Goal: Manage account settings

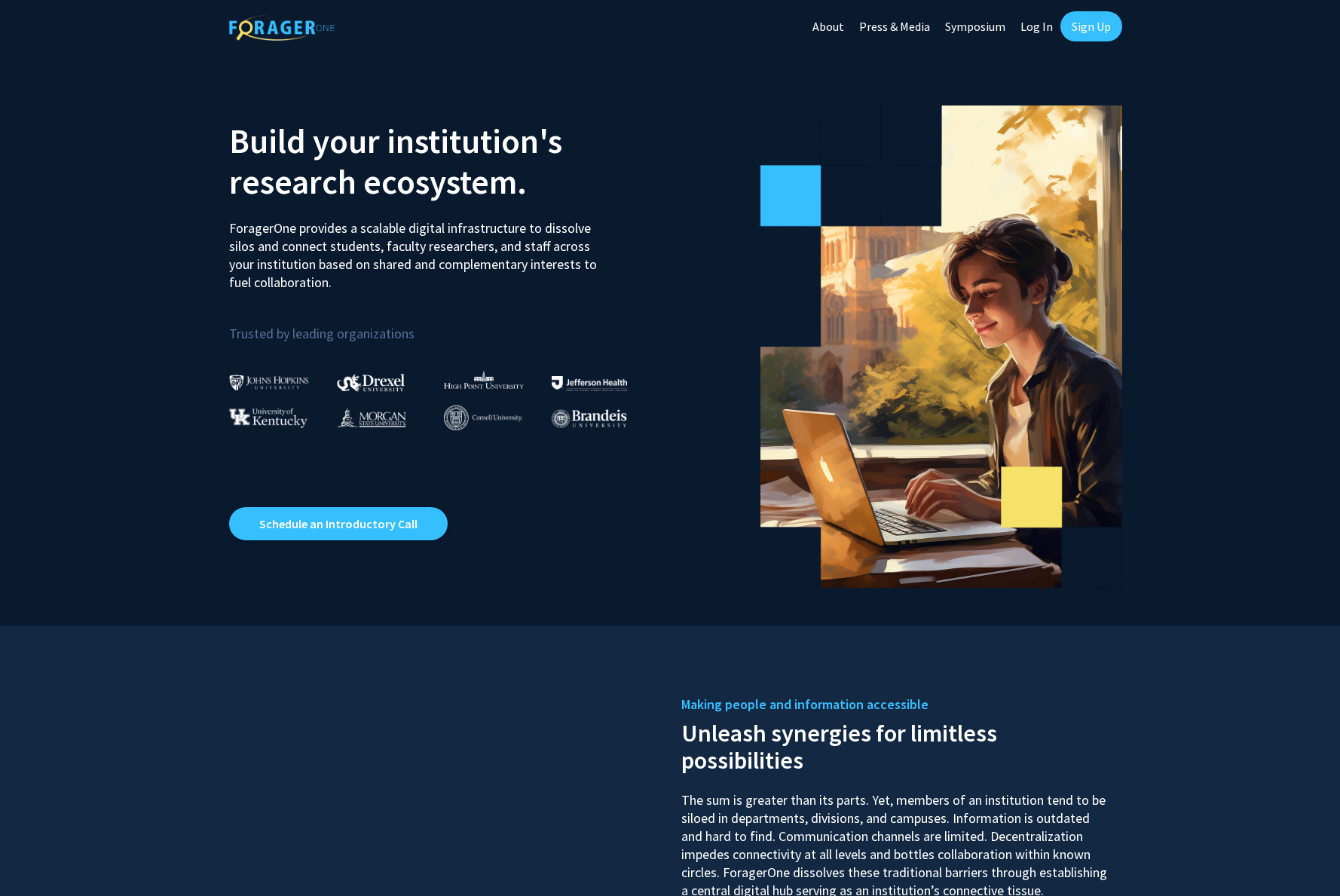
click at [1032, 28] on link "Log In" at bounding box center [1036, 26] width 47 height 53
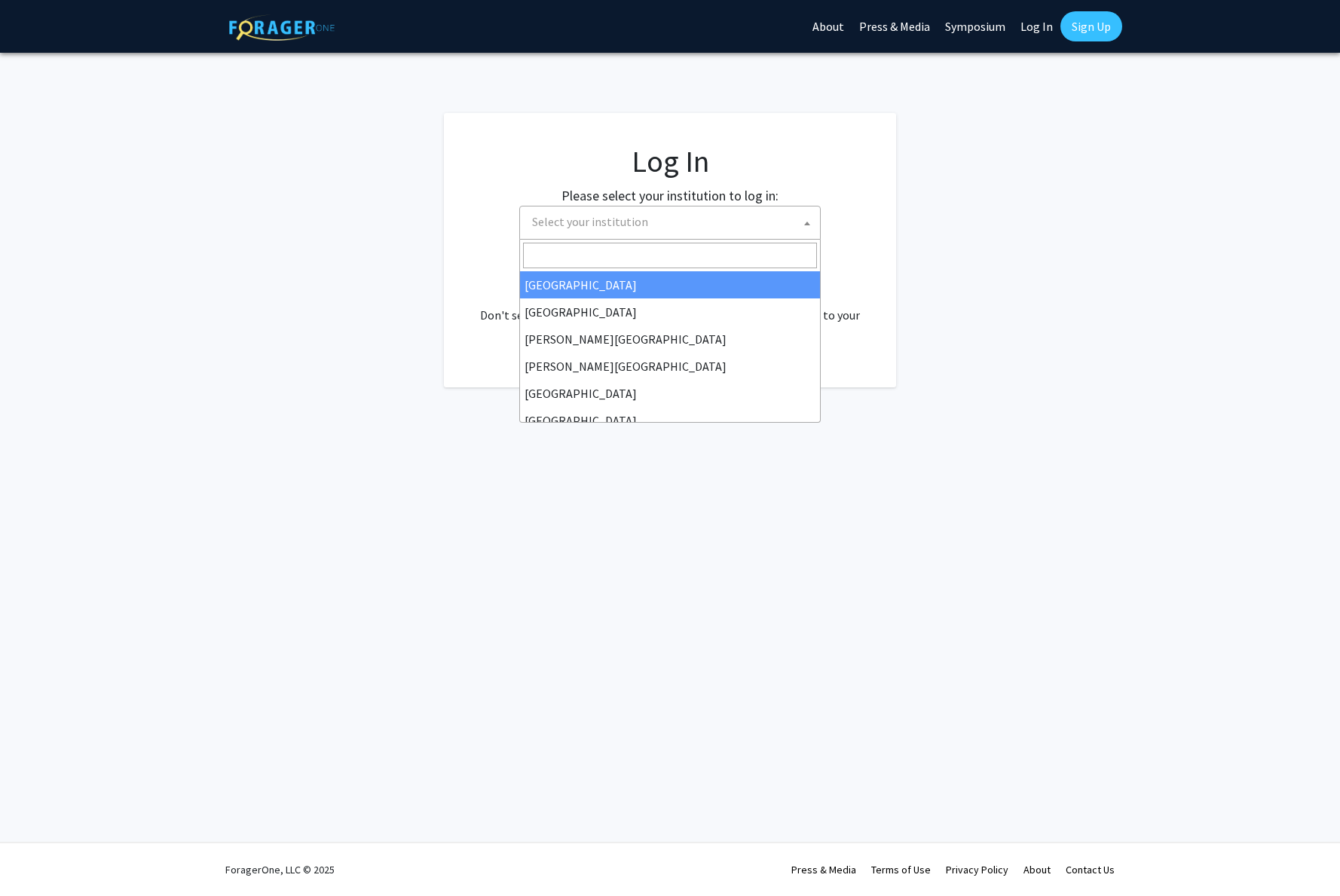
click at [808, 223] on b at bounding box center [807, 223] width 6 height 4
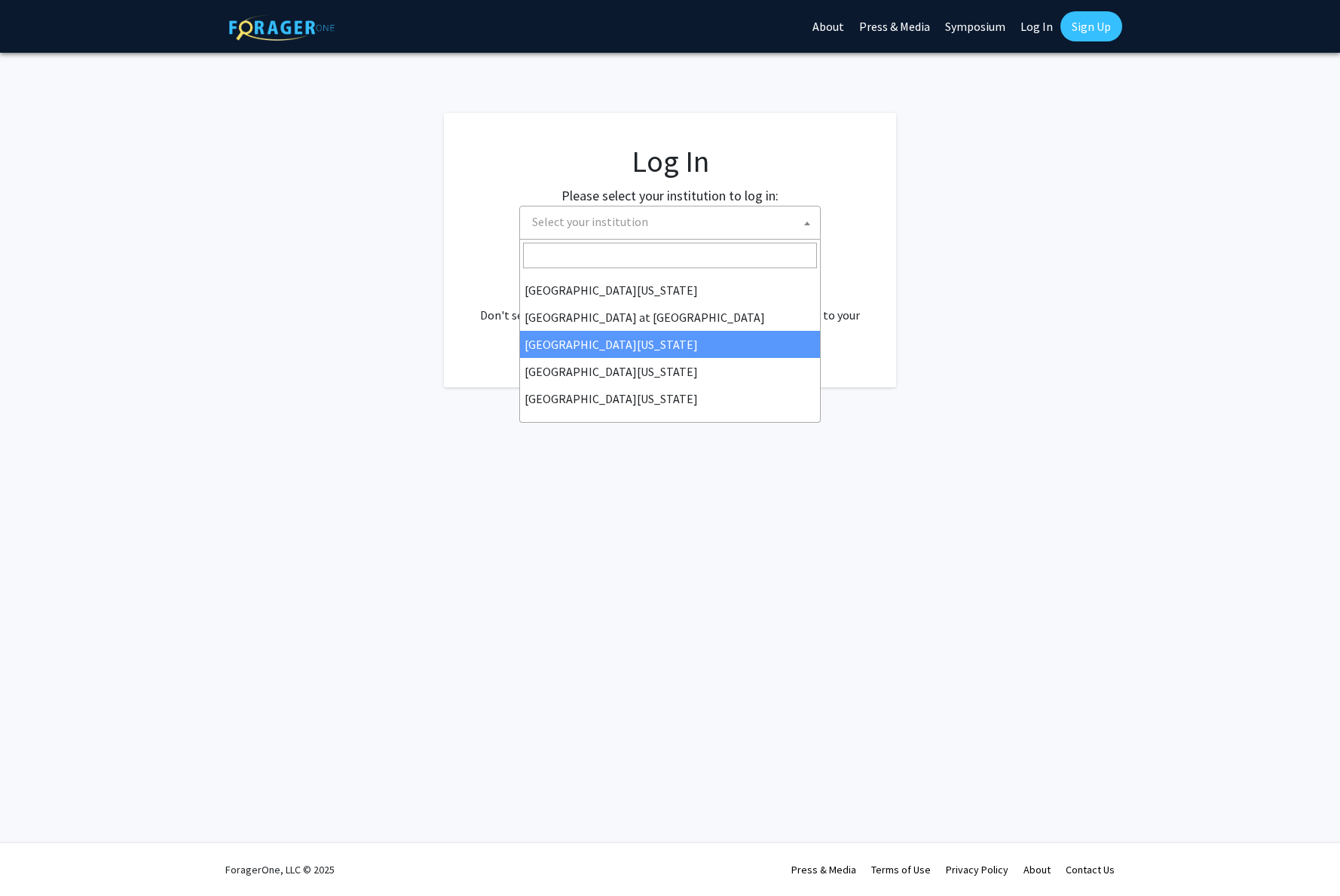
scroll to position [527, 0]
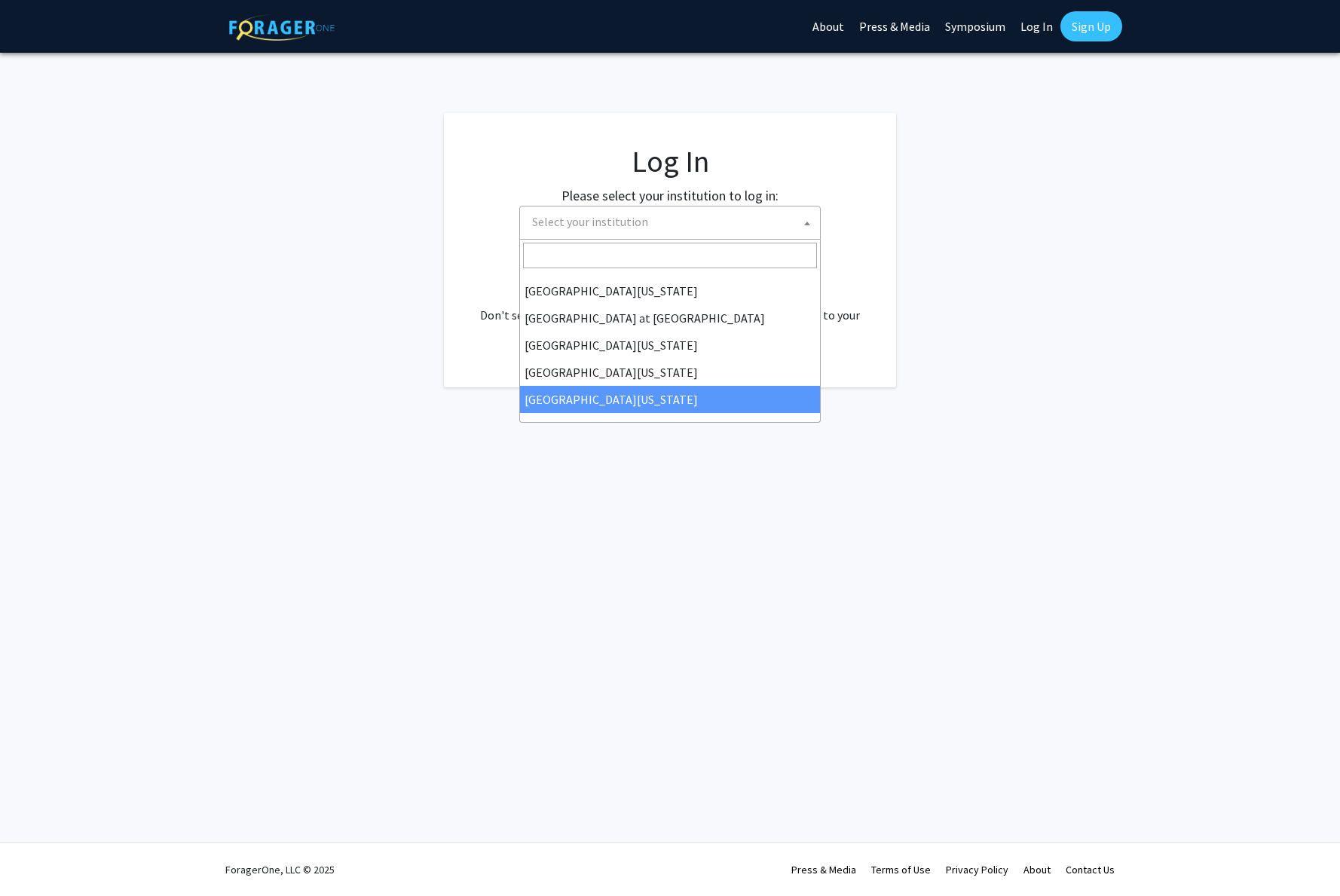
select select "33"
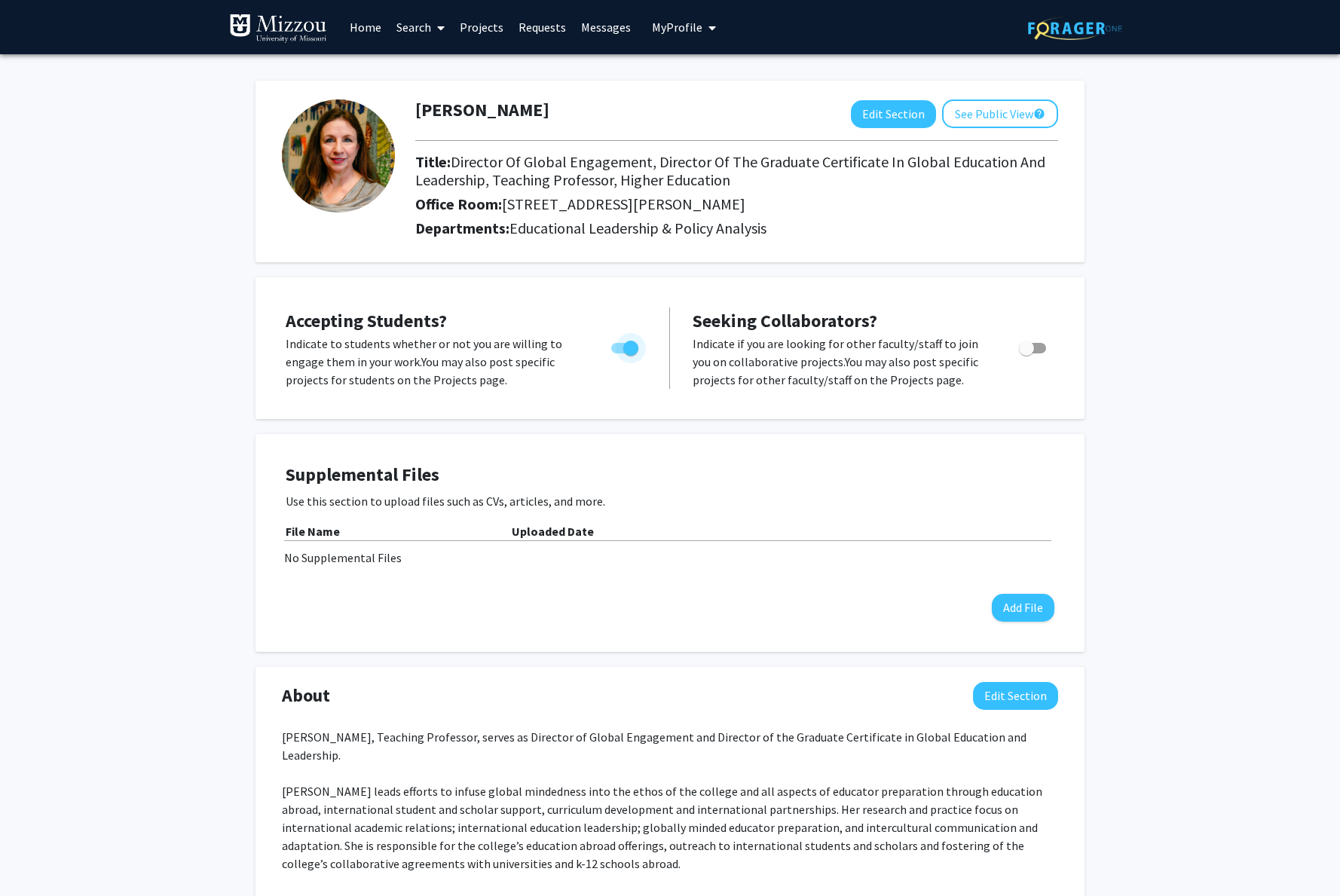
click at [630, 348] on span "Toggle" at bounding box center [630, 348] width 15 height 15
click at [619, 353] on input "Would you like to permit student requests?" at bounding box center [618, 353] width 1 height 1
checkbox input "false"
